Goal: Navigation & Orientation: Go to known website

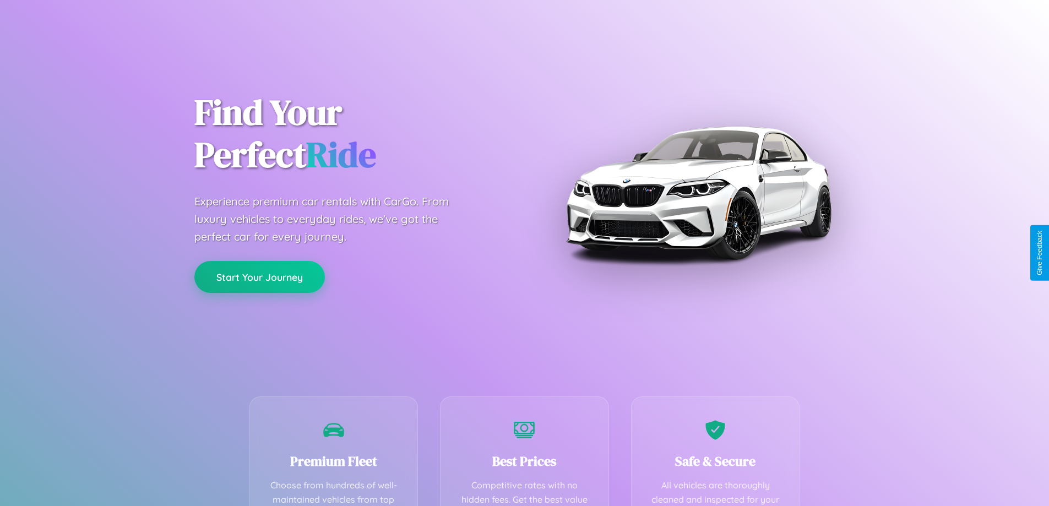
click at [259, 277] on button "Start Your Journey" at bounding box center [259, 277] width 130 height 32
click at [259, 276] on button "Start Your Journey" at bounding box center [259, 277] width 130 height 32
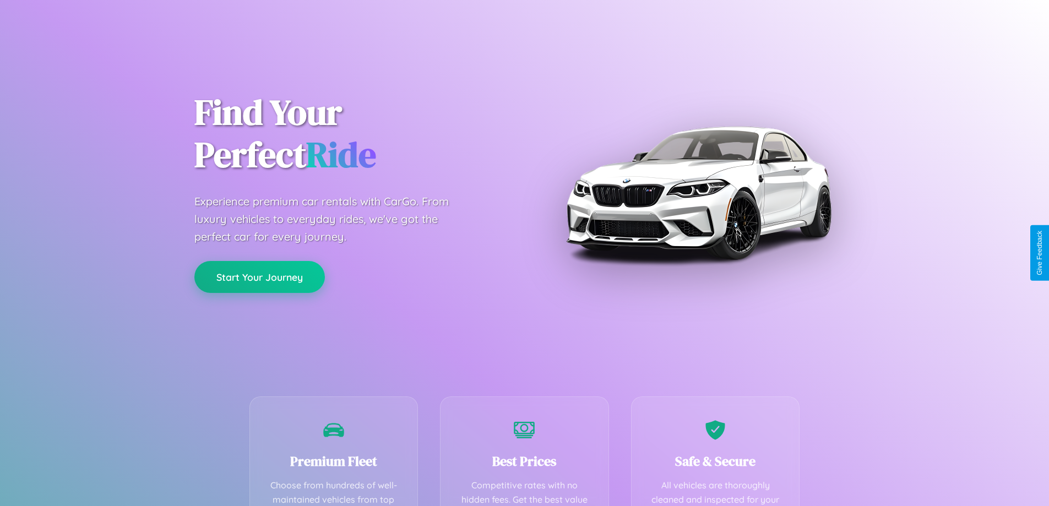
click at [259, 276] on button "Start Your Journey" at bounding box center [259, 277] width 130 height 32
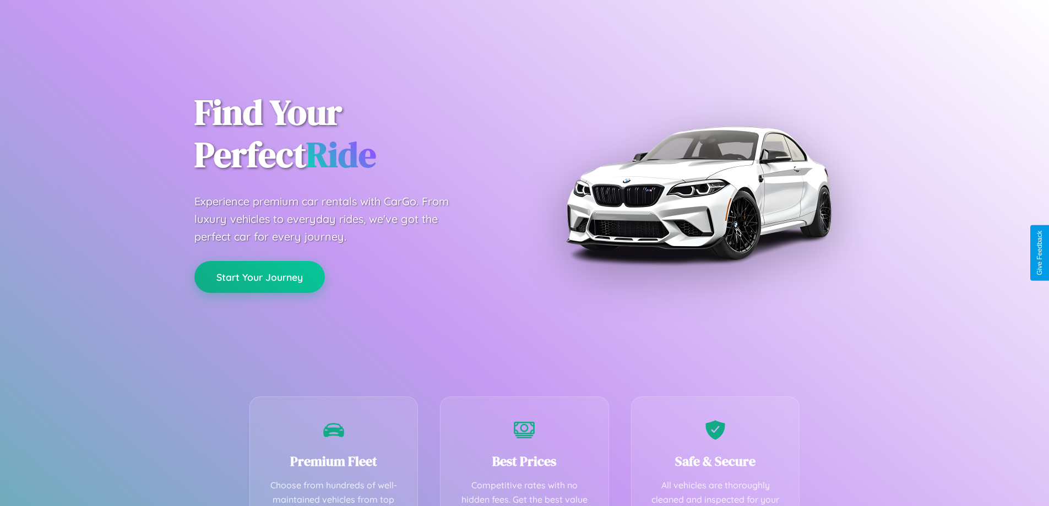
click at [259, 276] on button "Start Your Journey" at bounding box center [259, 277] width 130 height 32
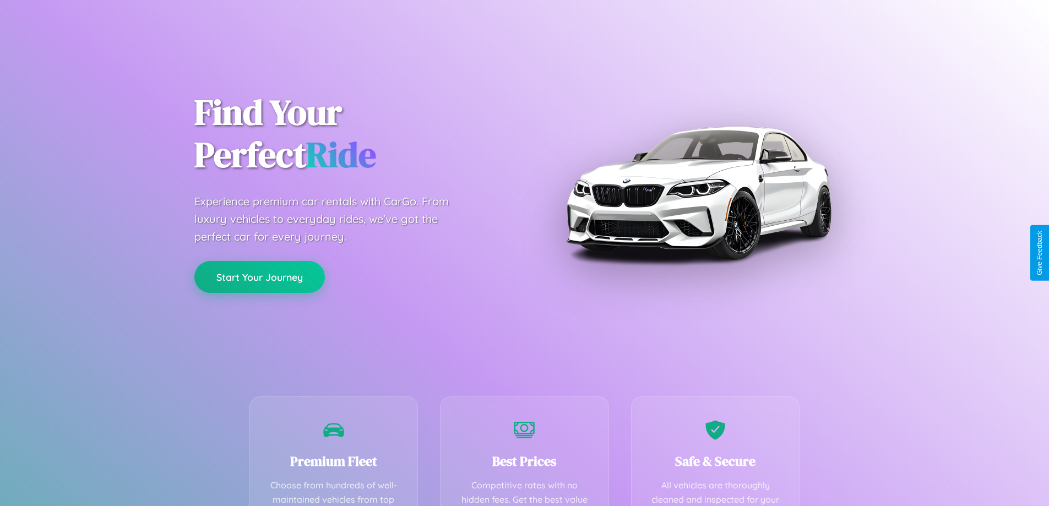
click at [259, 276] on button "Start Your Journey" at bounding box center [259, 277] width 130 height 32
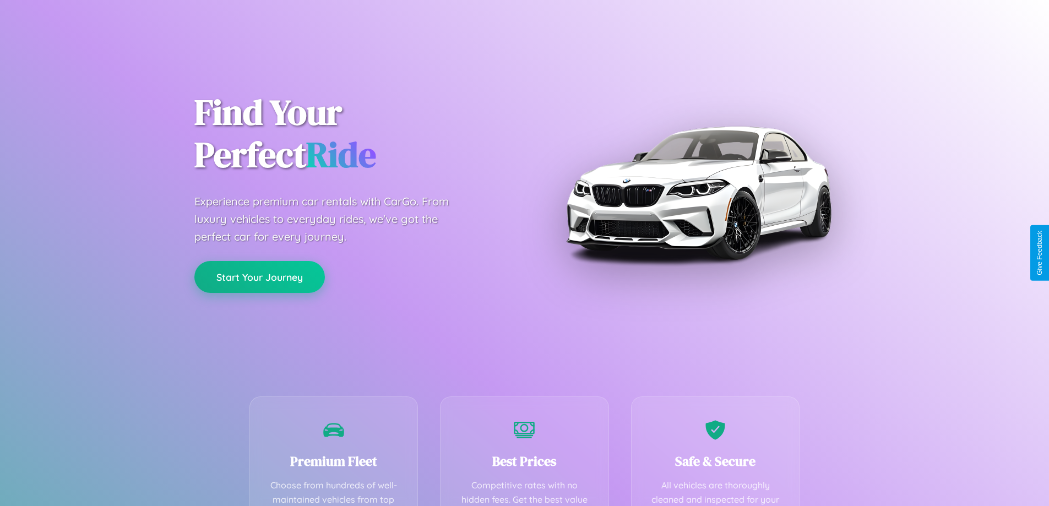
click at [259, 276] on button "Start Your Journey" at bounding box center [259, 277] width 130 height 32
